Goal: Task Accomplishment & Management: Contribute content

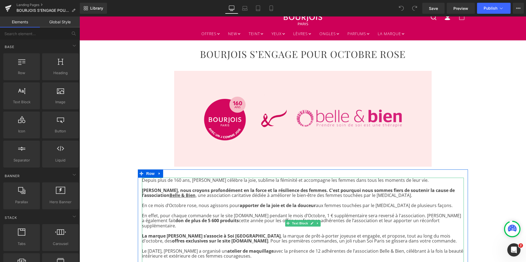
scroll to position [17, 0]
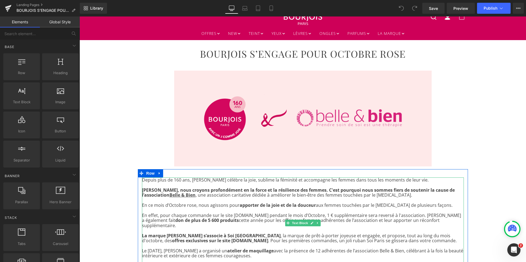
click at [407, 216] on p "En effet, pour chaque commande sur le site [DOMAIN_NAME] pendant le mois d’Octo…" at bounding box center [303, 220] width 322 height 15
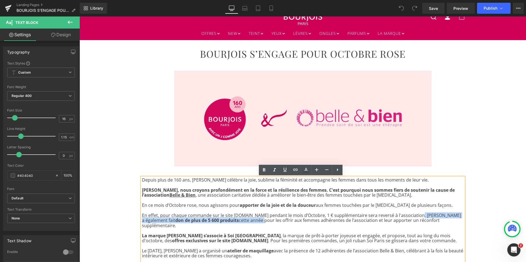
drag, startPoint x: 407, startPoint y: 216, endPoint x: 228, endPoint y: 220, distance: 179.0
click at [228, 220] on p "En effet, pour chaque commande sur le site [DOMAIN_NAME] pendant le mois d’Octo…" at bounding box center [303, 220] width 322 height 15
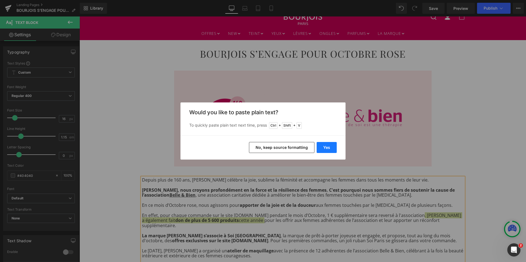
click at [320, 150] on button "Yes" at bounding box center [326, 147] width 20 height 11
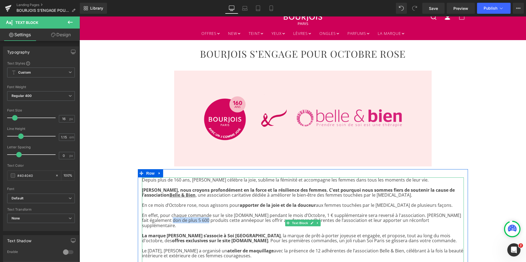
drag, startPoint x: 155, startPoint y: 221, endPoint x: 192, endPoint y: 220, distance: 36.8
click at [192, 220] on p "En effet, pour chaque commande sur le site [DOMAIN_NAME] pendant le mois d’Octo…" at bounding box center [303, 220] width 322 height 15
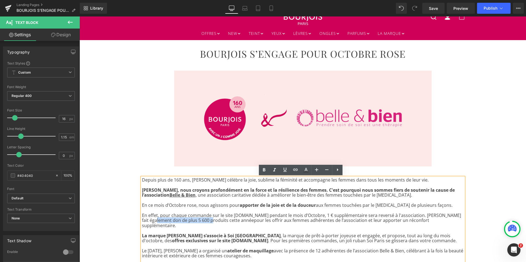
drag, startPoint x: 140, startPoint y: 221, endPoint x: 194, endPoint y: 221, distance: 54.4
click at [194, 221] on p "En effet, pour chaque commande sur le site [DOMAIN_NAME] pendant le mois d’Octo…" at bounding box center [303, 220] width 322 height 15
click at [265, 169] on icon at bounding box center [264, 170] width 7 height 7
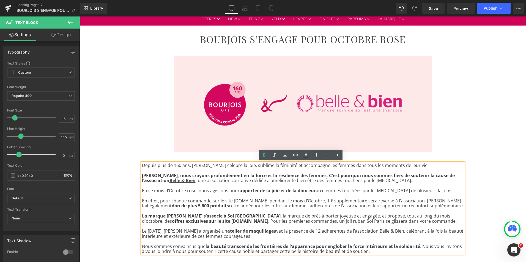
scroll to position [32, 0]
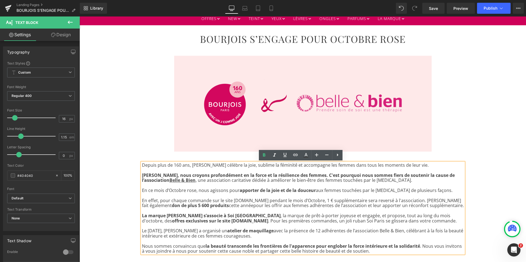
click at [372, 222] on p "La marque [PERSON_NAME] s’associe à Soi Paris , la marque de prêt-à-porter joye…" at bounding box center [303, 218] width 322 height 10
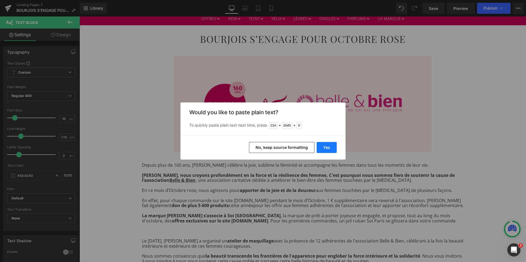
click at [328, 147] on button "Yes" at bounding box center [326, 147] width 20 height 11
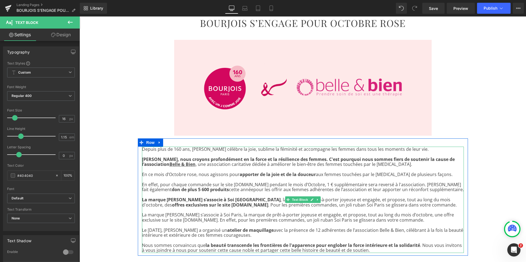
scroll to position [49, 0]
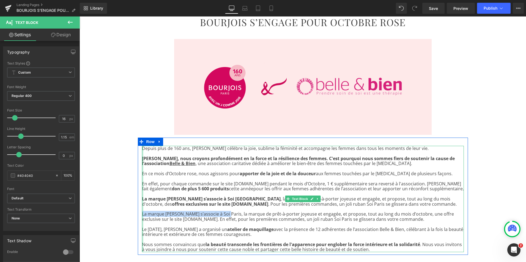
drag, startPoint x: 221, startPoint y: 215, endPoint x: 140, endPoint y: 214, distance: 80.8
click at [142, 214] on div "Depuis plus de 160 ans, [PERSON_NAME] célèbre la joie, sublime la féminité et a…" at bounding box center [303, 199] width 322 height 106
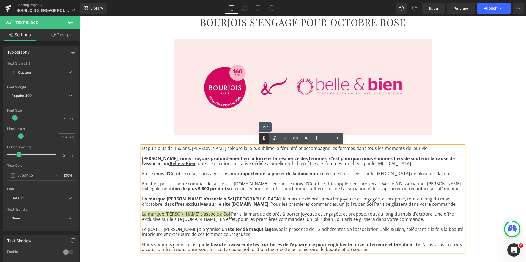
click at [261, 139] on icon at bounding box center [264, 138] width 7 height 7
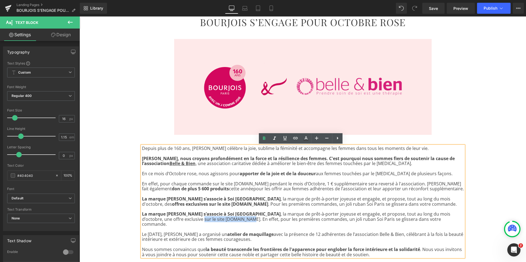
drag, startPoint x: 182, startPoint y: 220, endPoint x: 140, endPoint y: 218, distance: 41.6
click at [142, 218] on p "La marque [PERSON_NAME] s’associe à Soi Paris , la marque de prêt-à-porter joye…" at bounding box center [303, 219] width 322 height 15
click at [262, 139] on icon at bounding box center [264, 138] width 7 height 7
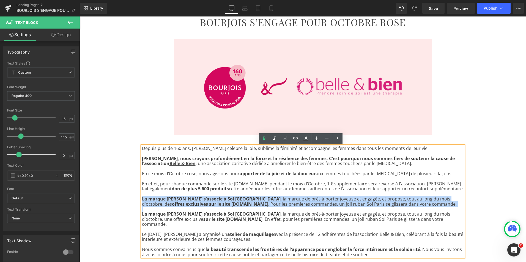
drag, startPoint x: 140, startPoint y: 215, endPoint x: 140, endPoint y: 200, distance: 15.1
click at [142, 200] on div "Depuis plus de 160 ans, [PERSON_NAME] célèbre la joie, sublime la féminité et a…" at bounding box center [303, 201] width 322 height 111
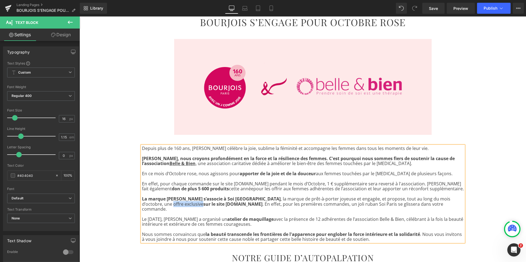
drag, startPoint x: 455, startPoint y: 199, endPoint x: 425, endPoint y: 200, distance: 29.1
click at [425, 200] on p "La marque [PERSON_NAME] s’associe à Soi Paris , la marque de prêt-à-porter joye…" at bounding box center [303, 204] width 322 height 15
click at [264, 139] on icon at bounding box center [264, 138] width 2 height 3
click at [262, 220] on p "Le [DATE], [PERSON_NAME] a organisé un atelier de maquillage avec la présence d…" at bounding box center [303, 222] width 322 height 10
drag, startPoint x: 263, startPoint y: 220, endPoint x: 141, endPoint y: 214, distance: 122.4
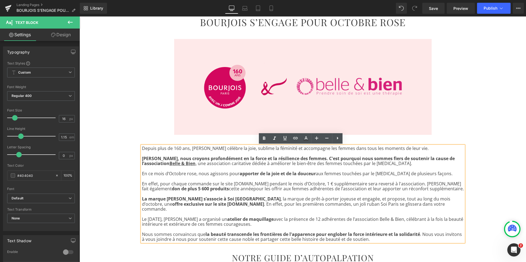
click at [142, 217] on p "Le [DATE], [PERSON_NAME] a organisé un atelier de maquillage avec la présence d…" at bounding box center [303, 222] width 322 height 10
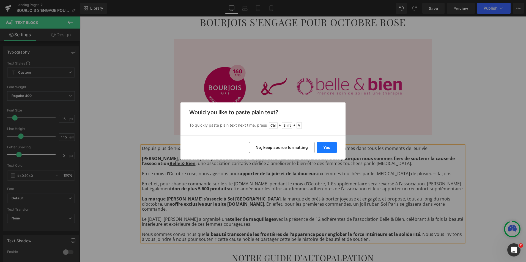
click at [324, 149] on button "Yes" at bounding box center [326, 147] width 20 height 11
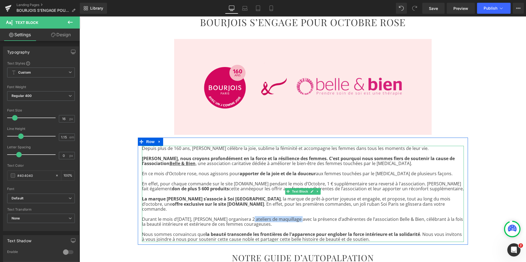
drag, startPoint x: 245, startPoint y: 214, endPoint x: 293, endPoint y: 216, distance: 47.3
click at [293, 217] on p "Durant le mois d’[DATE], [PERSON_NAME] organisera 2 ateliers de maquillage avec…" at bounding box center [303, 222] width 322 height 10
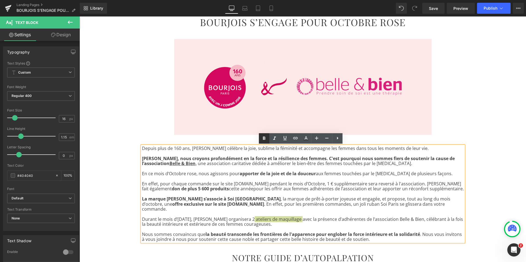
click at [264, 140] on icon at bounding box center [264, 138] width 2 height 3
click at [285, 227] on p at bounding box center [303, 229] width 322 height 5
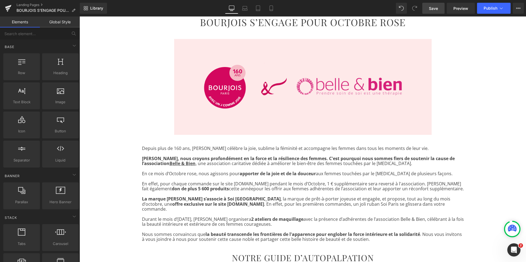
click at [435, 12] on link "Save" at bounding box center [433, 8] width 22 height 11
click at [486, 6] on span "Publish" at bounding box center [490, 8] width 14 height 4
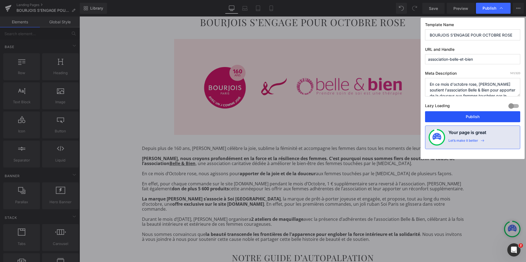
click at [450, 115] on button "Publish" at bounding box center [472, 116] width 95 height 11
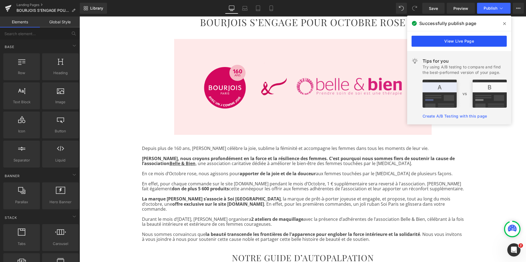
click at [458, 40] on link "View Live Page" at bounding box center [458, 41] width 95 height 11
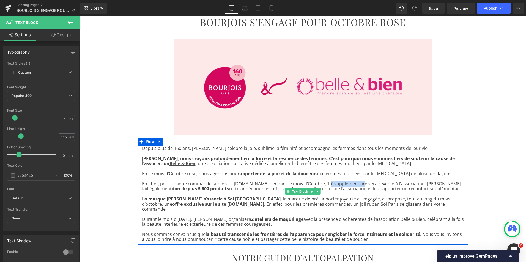
drag, startPoint x: 350, startPoint y: 184, endPoint x: 317, endPoint y: 182, distance: 33.3
click at [317, 182] on p "En effet, pour chaque commande sur le site [DOMAIN_NAME] pendant le mois d’Octo…" at bounding box center [303, 186] width 322 height 10
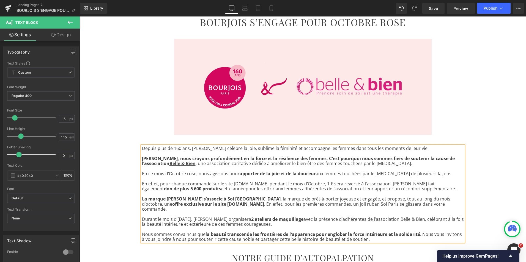
click at [205, 206] on strong "sur le site [DOMAIN_NAME]" at bounding box center [234, 204] width 59 height 6
click at [161, 204] on span ", la marque de prêt-à-porter joyeuse et engagée, et propose, tout au long du mo…" at bounding box center [296, 201] width 308 height 11
click at [205, 204] on strong "sur le site [DOMAIN_NAME]" at bounding box center [234, 204] width 59 height 6
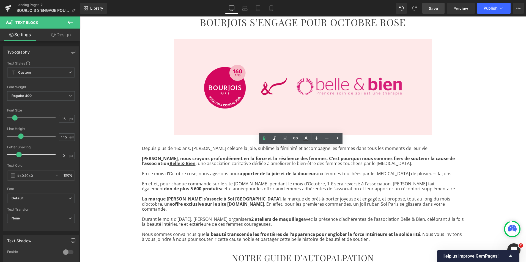
click at [431, 8] on span "Save" at bounding box center [433, 8] width 9 height 6
click at [490, 11] on button "Publish" at bounding box center [494, 8] width 34 height 11
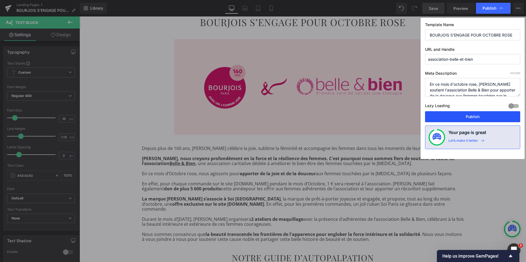
click at [468, 120] on button "Publish" at bounding box center [472, 116] width 95 height 11
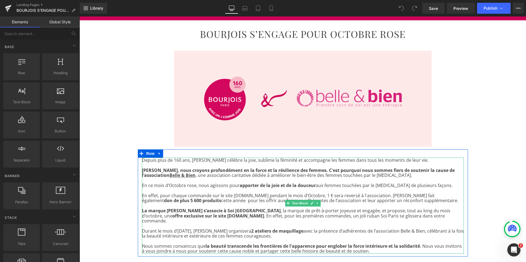
click at [313, 196] on p "En effet, pour chaque commande sur le site Bourjois.fr pendant le mois d’Octobr…" at bounding box center [303, 198] width 322 height 10
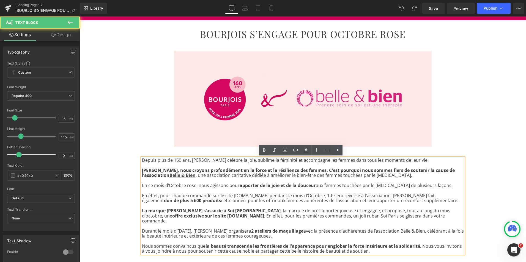
click at [313, 196] on p "En effet, pour chaque commande sur le site Bourjois.fr pendant le mois d’Octobr…" at bounding box center [303, 198] width 322 height 10
click at [185, 202] on p "En effet, pour chaque commande sur le site Bourjois.fr pendant le mois d’Octobr…" at bounding box center [303, 198] width 322 height 10
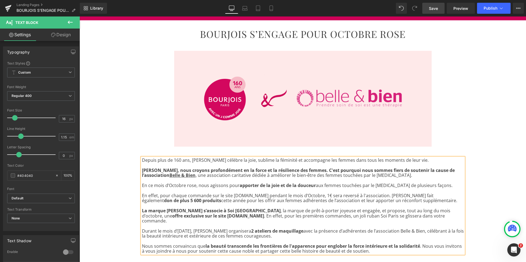
click at [433, 9] on span "Save" at bounding box center [433, 8] width 9 height 6
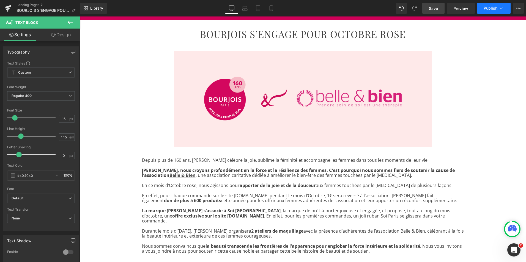
click at [487, 8] on span "Publish" at bounding box center [490, 8] width 14 height 4
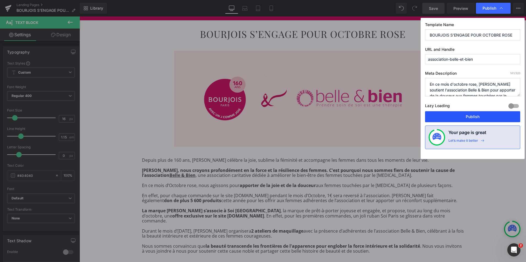
click at [465, 116] on button "Publish" at bounding box center [472, 116] width 95 height 11
